Goal: Navigation & Orientation: Find specific page/section

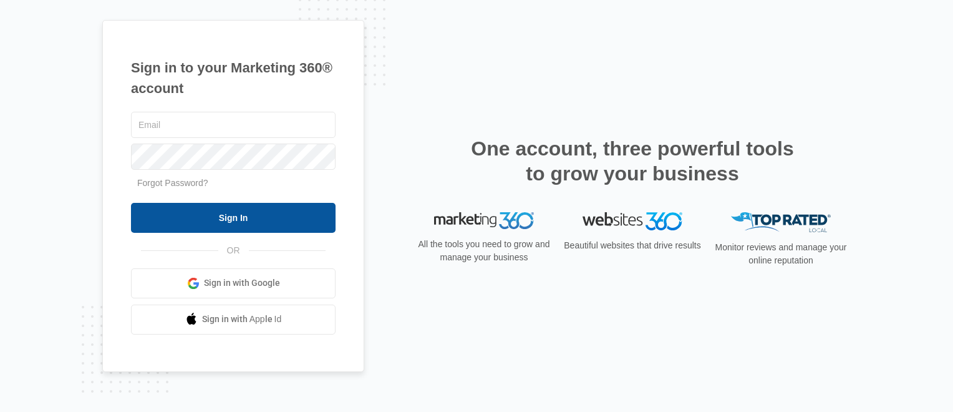
type input "[PERSON_NAME][EMAIL_ADDRESS][DOMAIN_NAME]"
drag, startPoint x: 261, startPoint y: 215, endPoint x: 261, endPoint y: 225, distance: 10.0
click at [261, 215] on input "Sign In" at bounding box center [233, 218] width 205 height 30
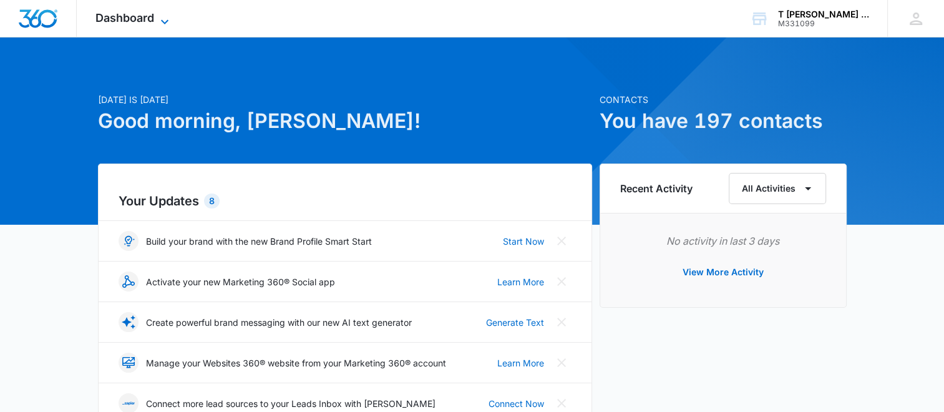
click at [158, 16] on icon at bounding box center [164, 21] width 15 height 15
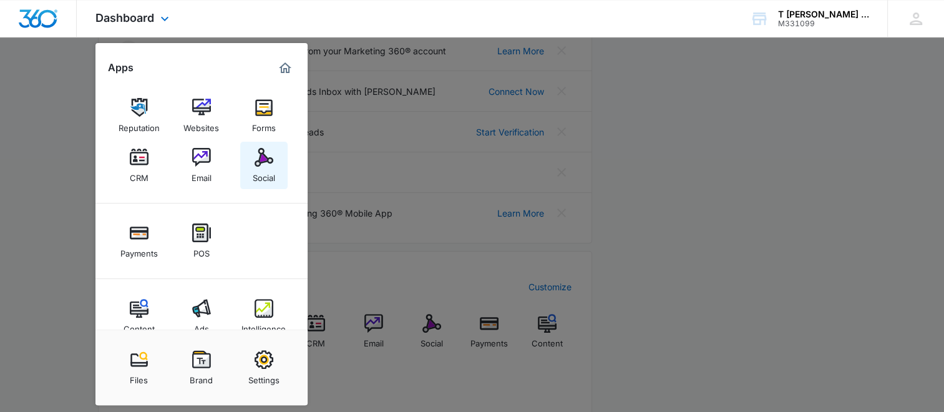
click at [263, 162] on img at bounding box center [264, 157] width 19 height 19
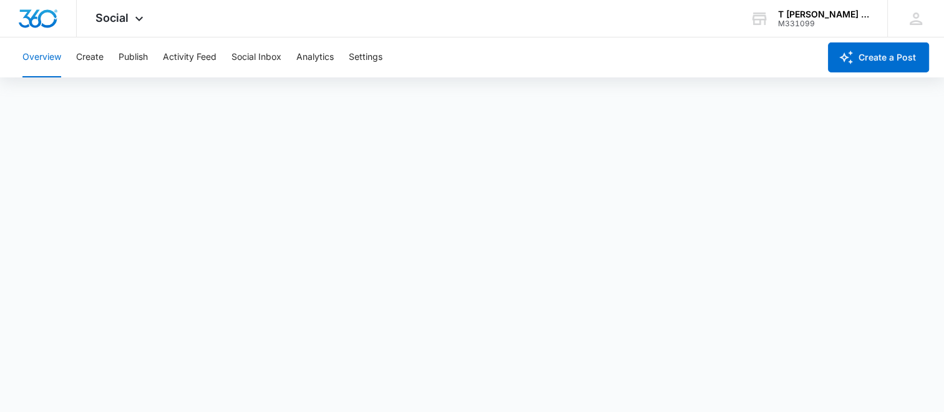
scroll to position [3, 0]
click at [369, 59] on button "Settings" at bounding box center [366, 57] width 34 height 40
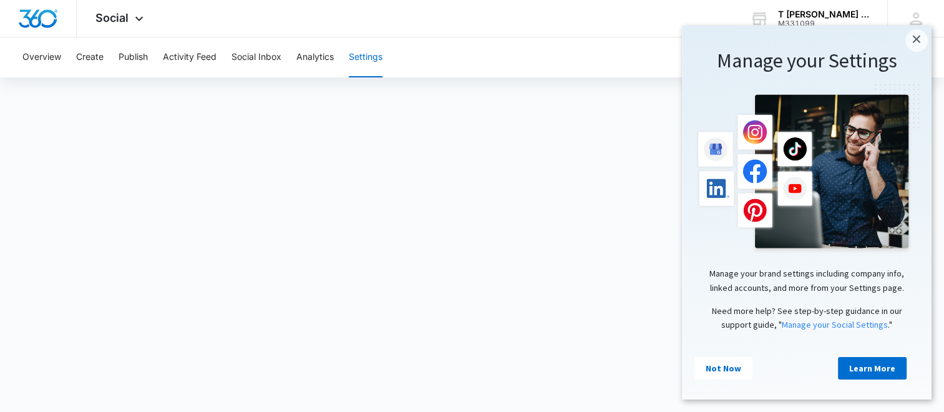
drag, startPoint x: 914, startPoint y: 38, endPoint x: 905, endPoint y: 50, distance: 15.1
click at [914, 38] on link "×" at bounding box center [916, 40] width 22 height 22
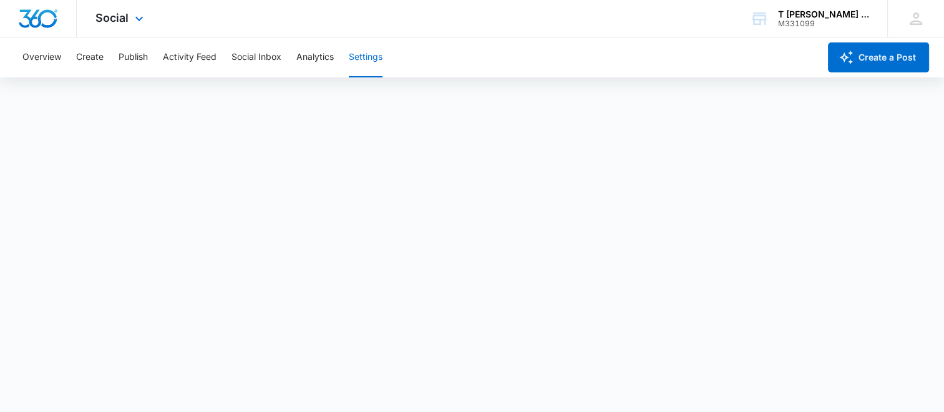
click at [41, 21] on img "Dashboard" at bounding box center [38, 18] width 40 height 19
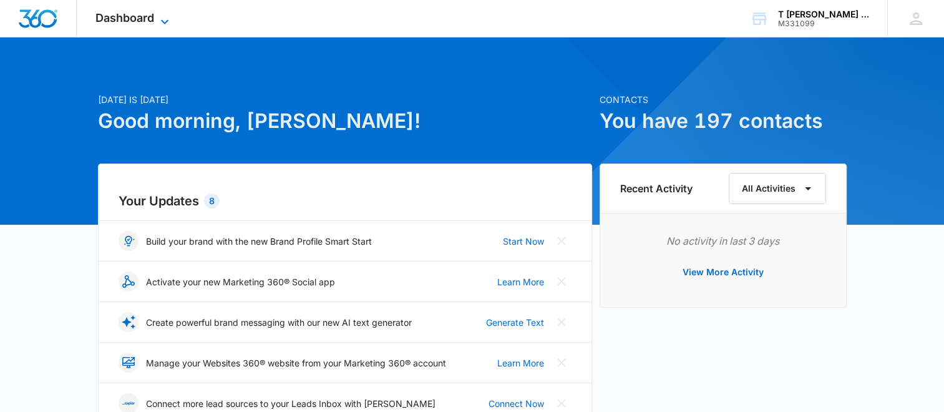
click at [147, 15] on span "Dashboard" at bounding box center [124, 17] width 59 height 13
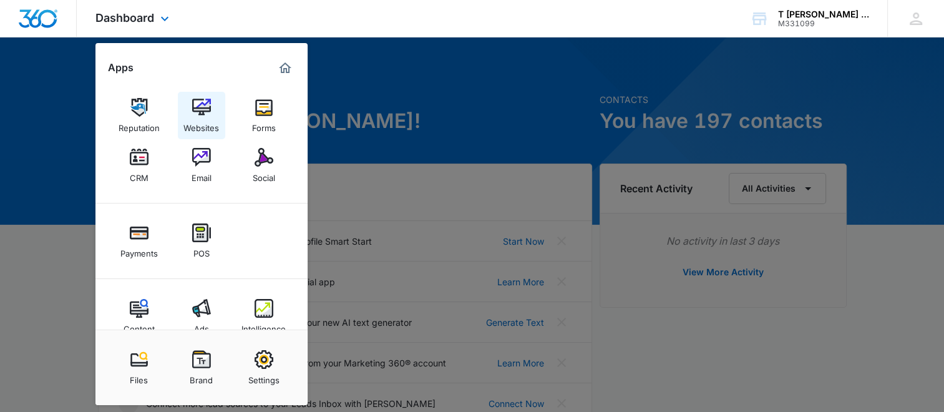
click at [203, 115] on img at bounding box center [201, 107] width 19 height 19
